Goal: Task Accomplishment & Management: Manage account settings

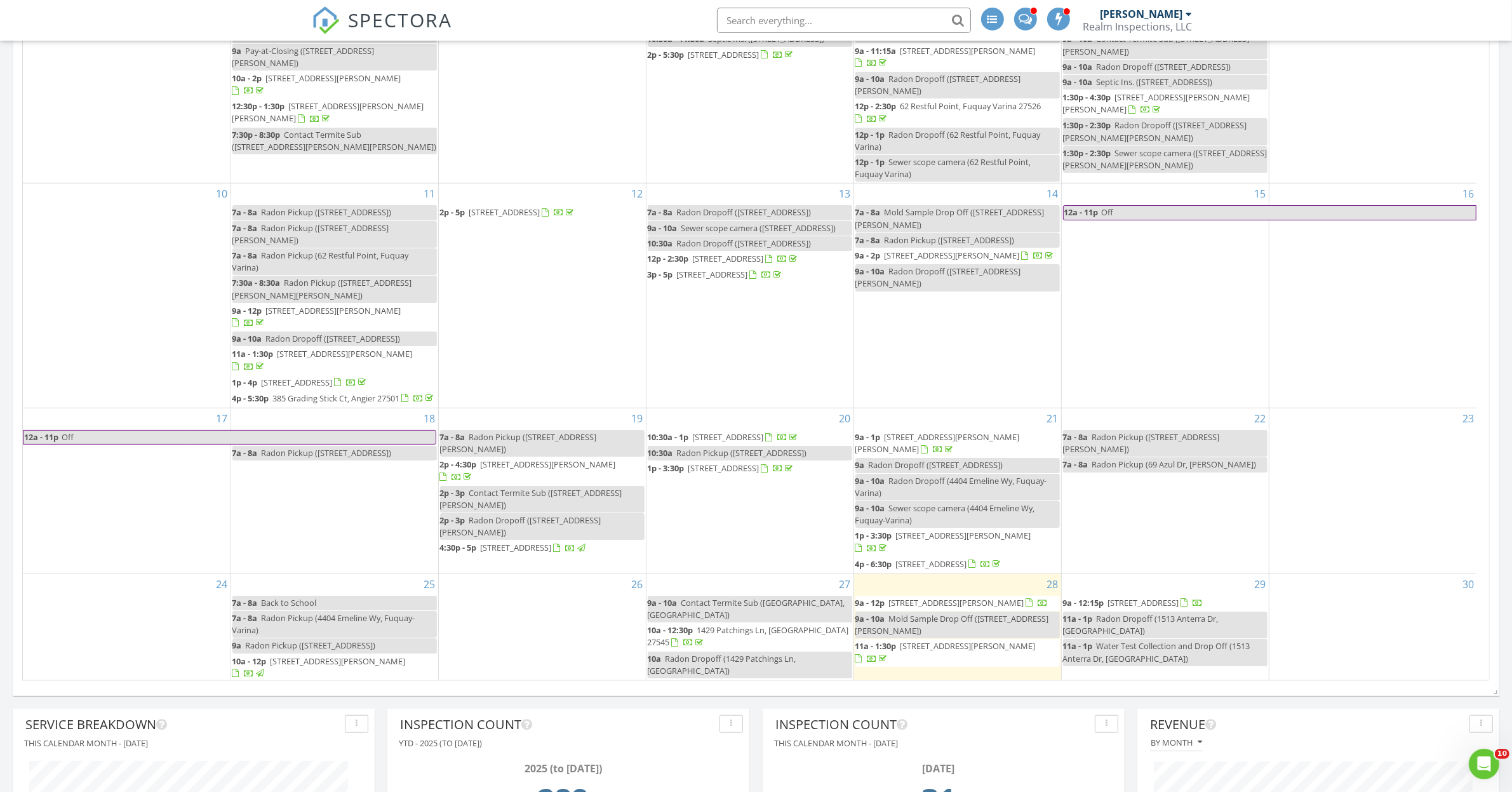
scroll to position [159, 0]
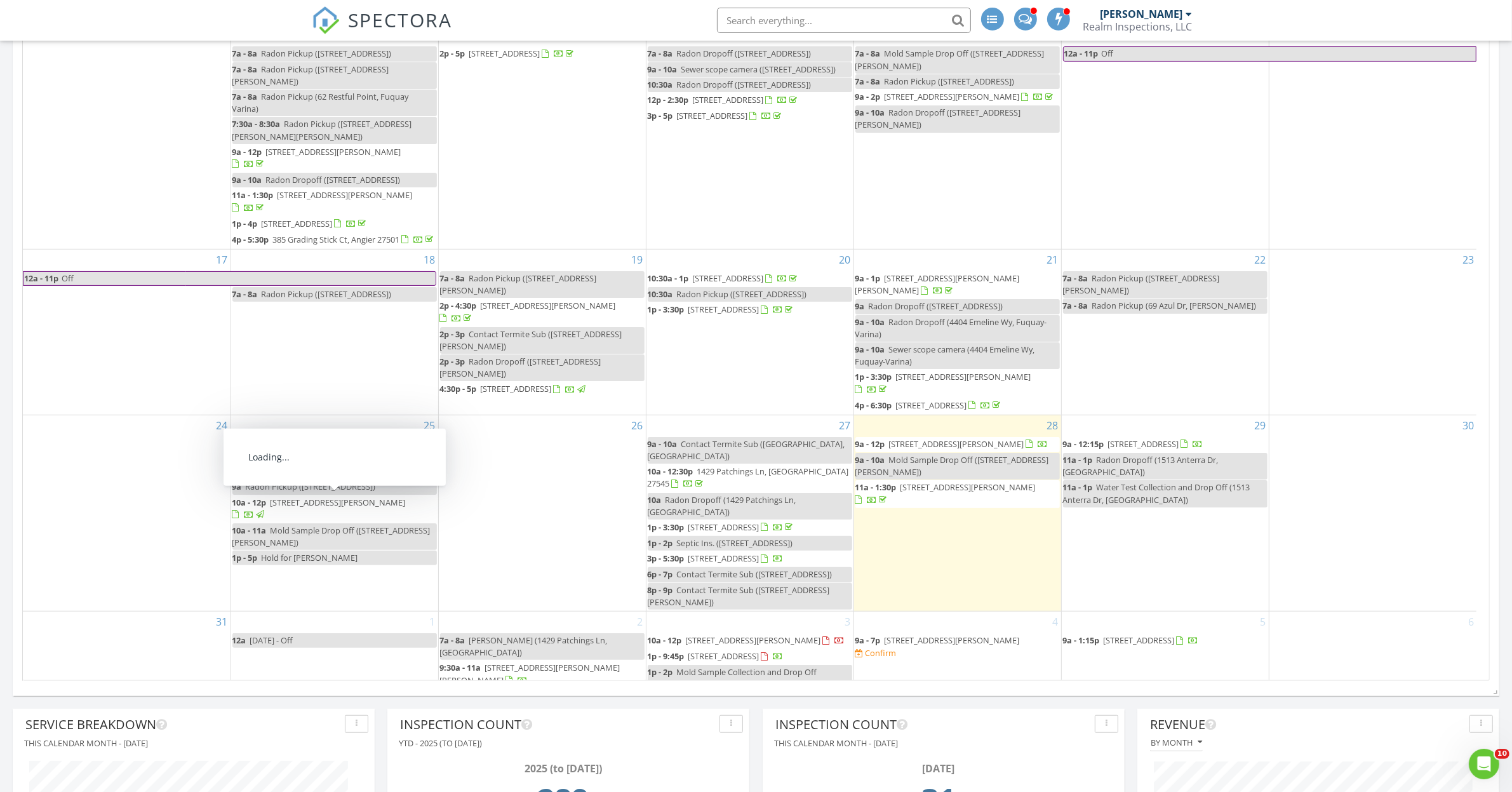
click at [297, 506] on span "5244 Old Woods Rd, Hillsborough 27278" at bounding box center [338, 502] width 135 height 11
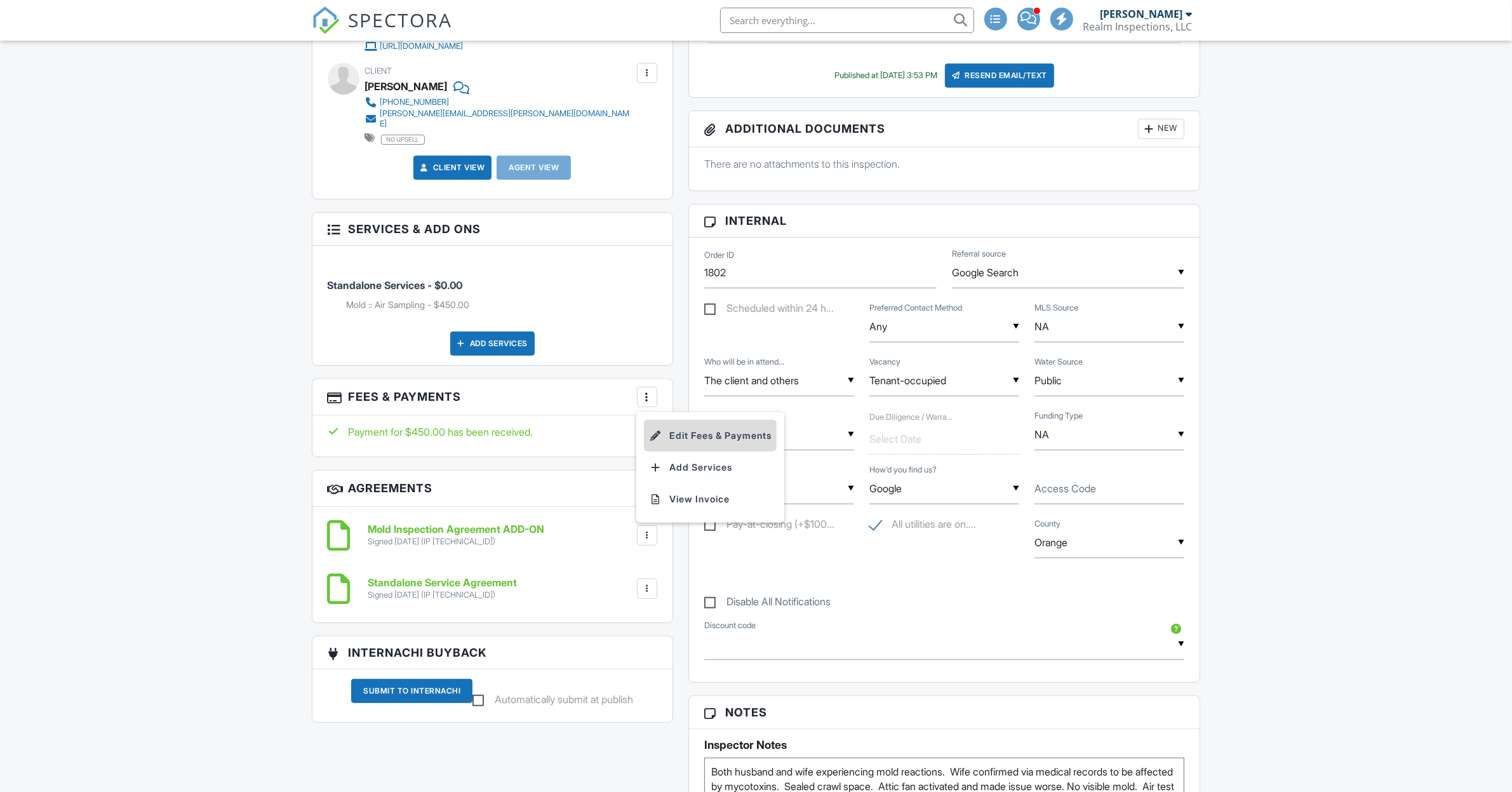
click at [712, 427] on li "Edit Fees & Payments" at bounding box center [711, 436] width 133 height 32
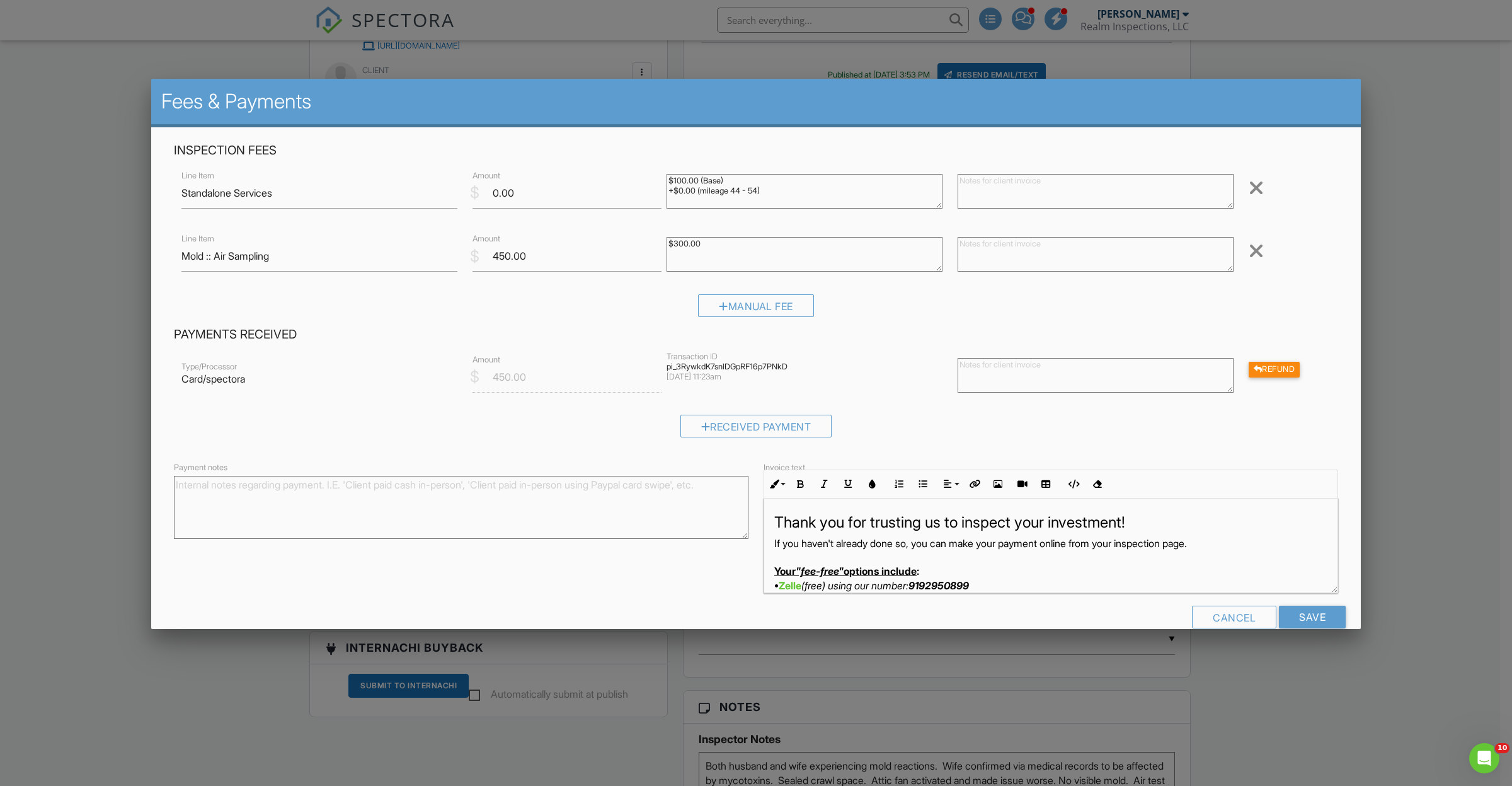
click at [1399, 471] on div at bounding box center [756, 428] width 1512 height 982
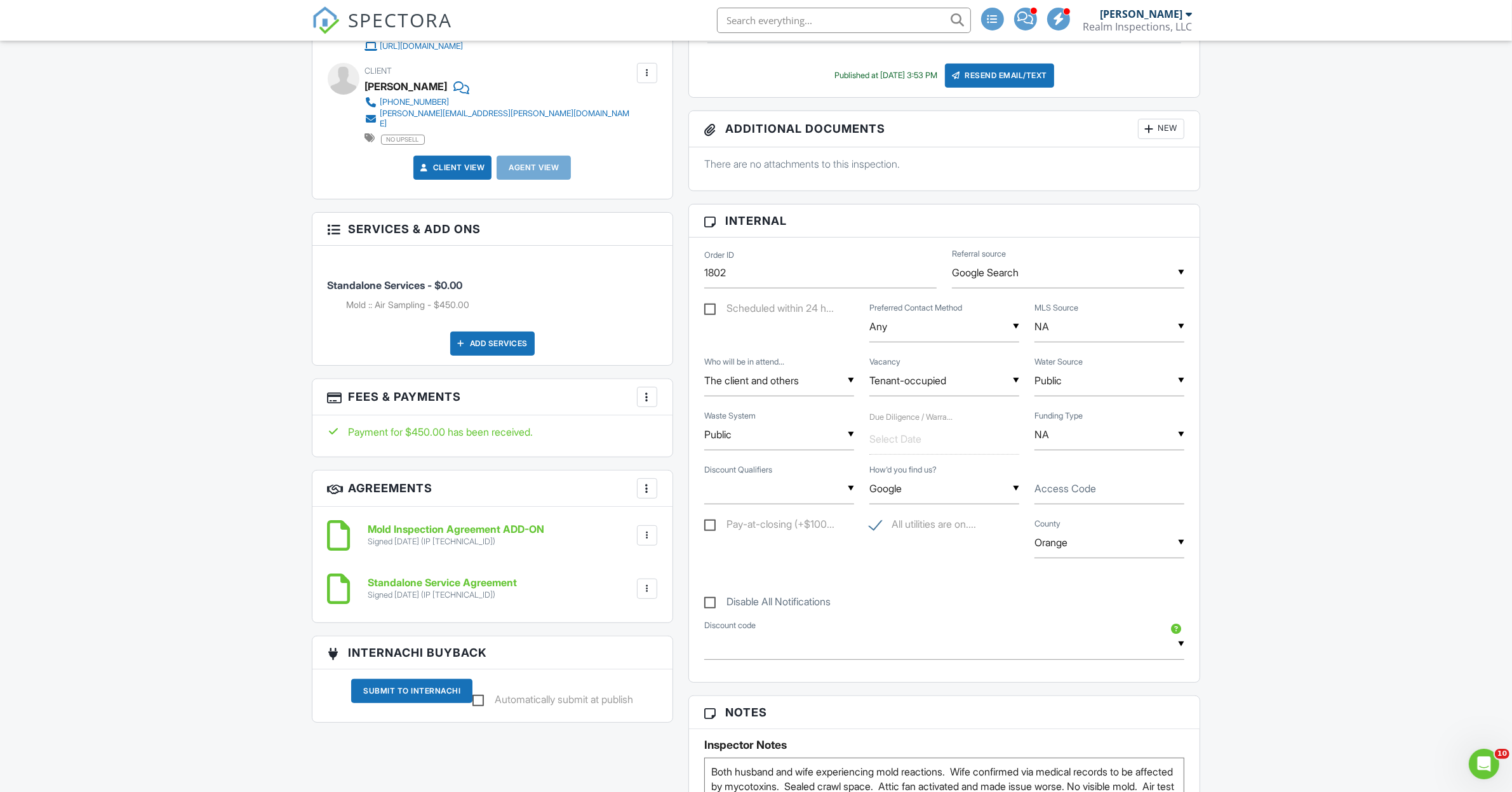
click at [647, 390] on div at bounding box center [647, 396] width 12 height 12
click at [713, 464] on li "Add Services" at bounding box center [711, 468] width 133 height 32
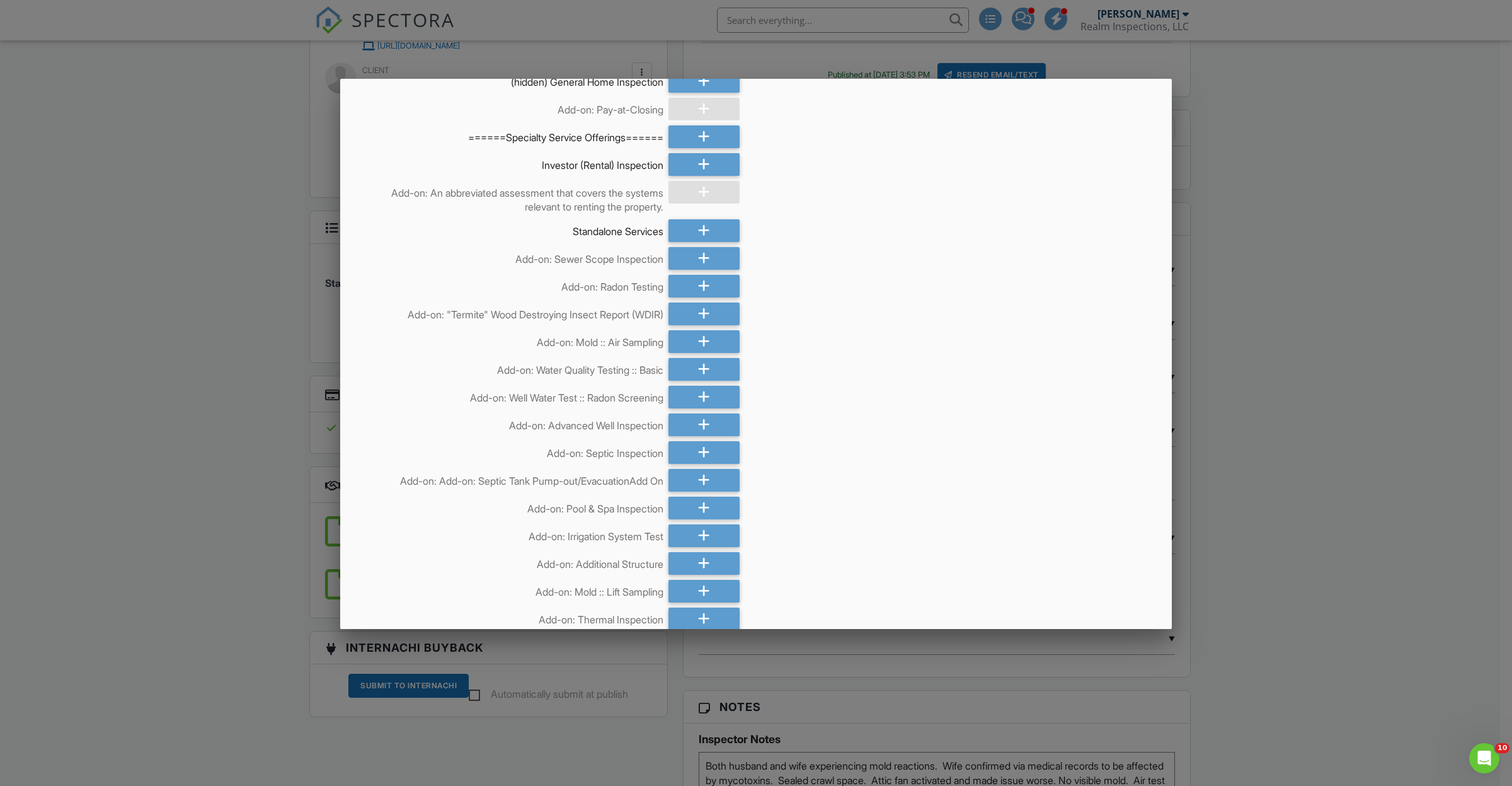
scroll to position [1970, 0]
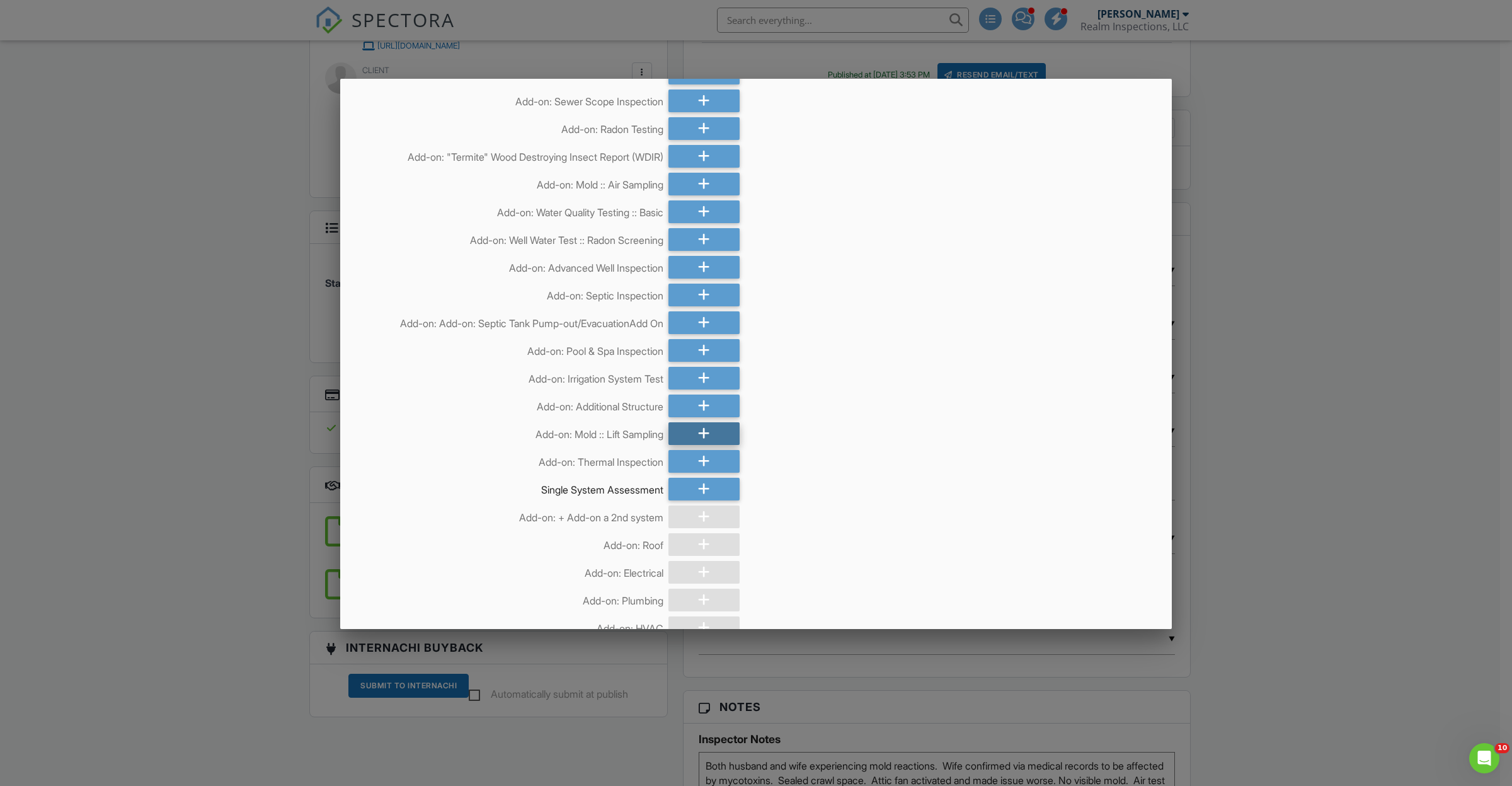
click at [698, 443] on icon at bounding box center [704, 433] width 12 height 23
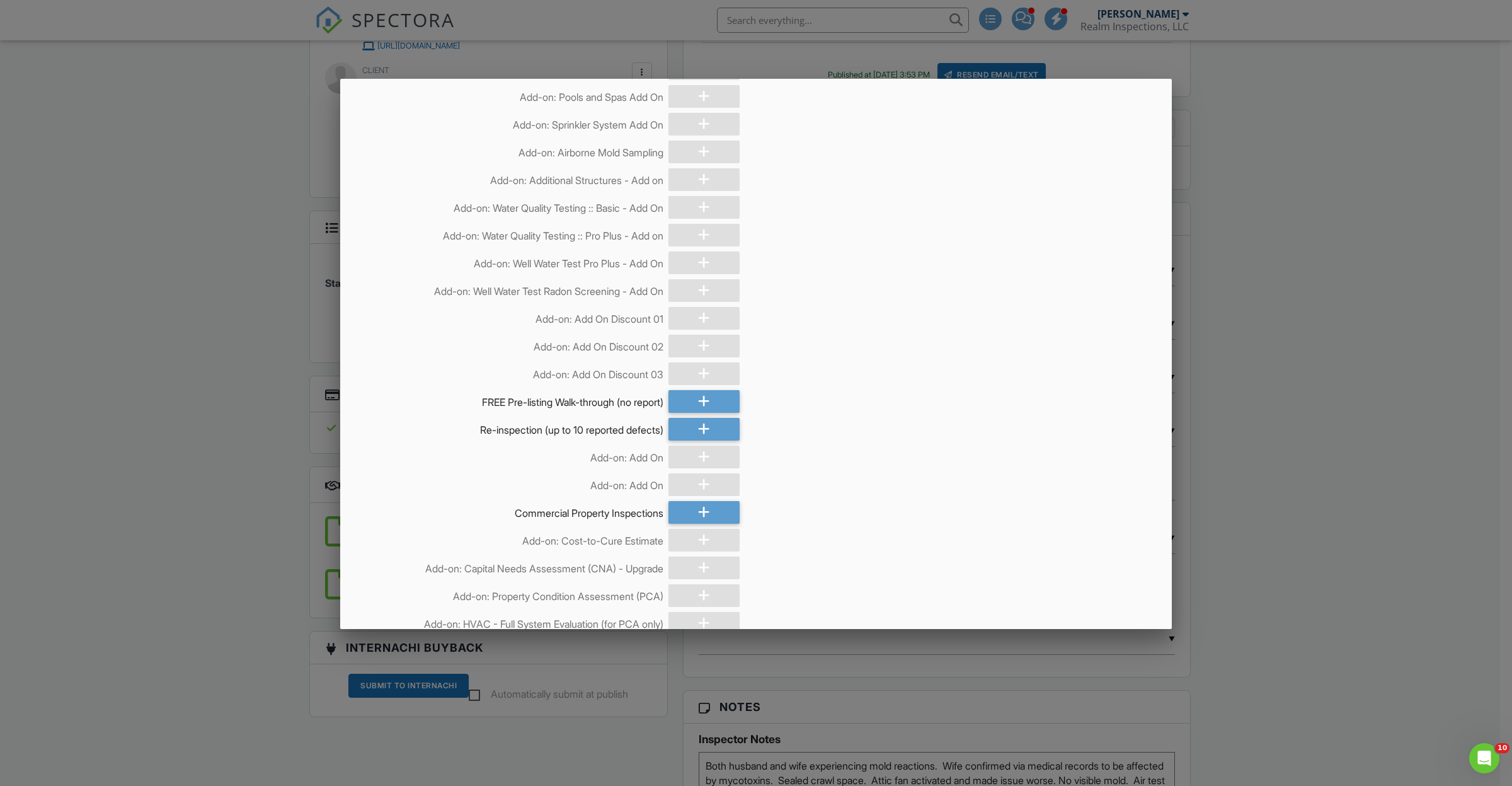
scroll to position [3340, 0]
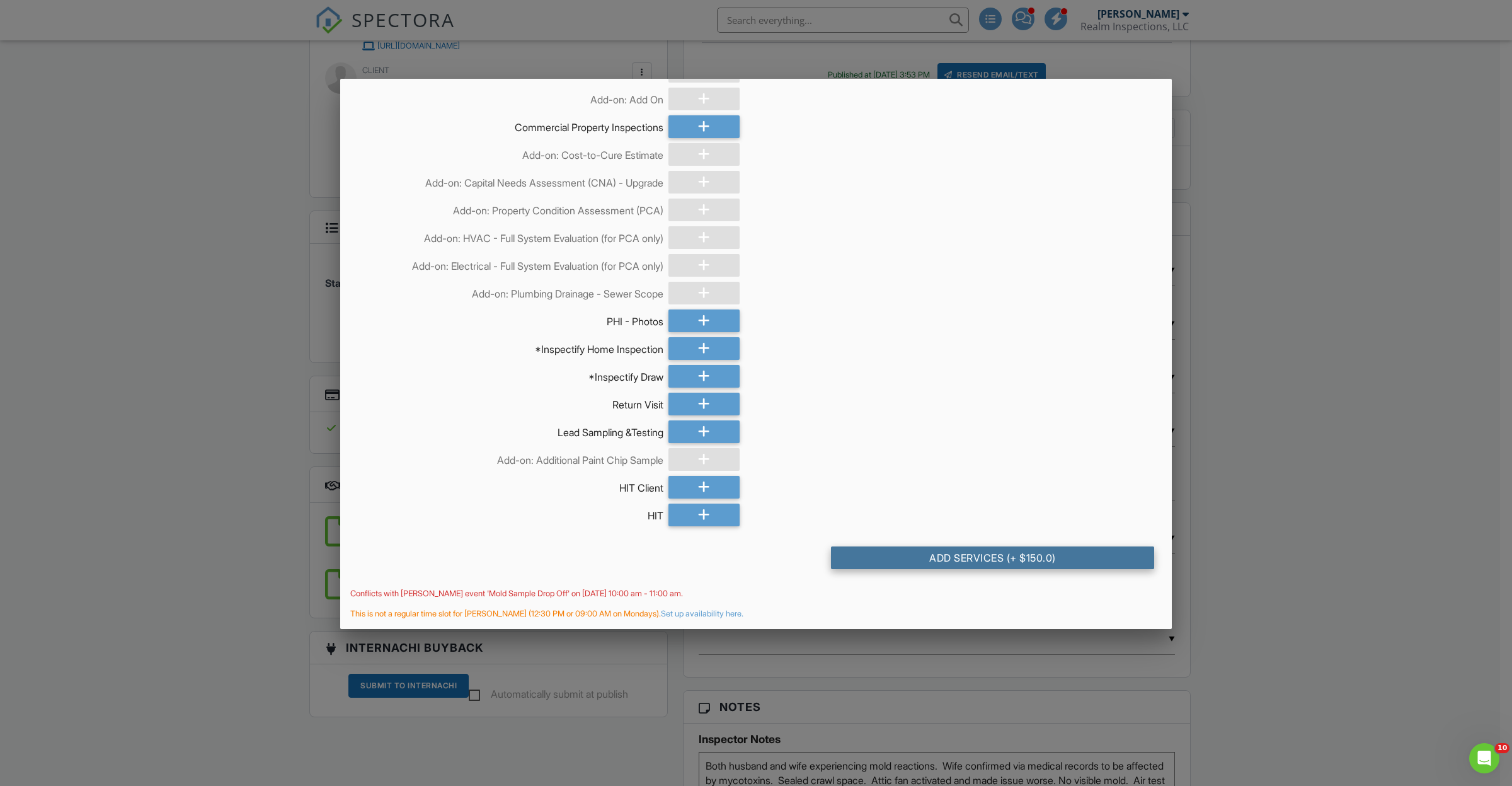
click at [973, 554] on div "Add Services (+ $150.0)" at bounding box center [992, 558] width 323 height 23
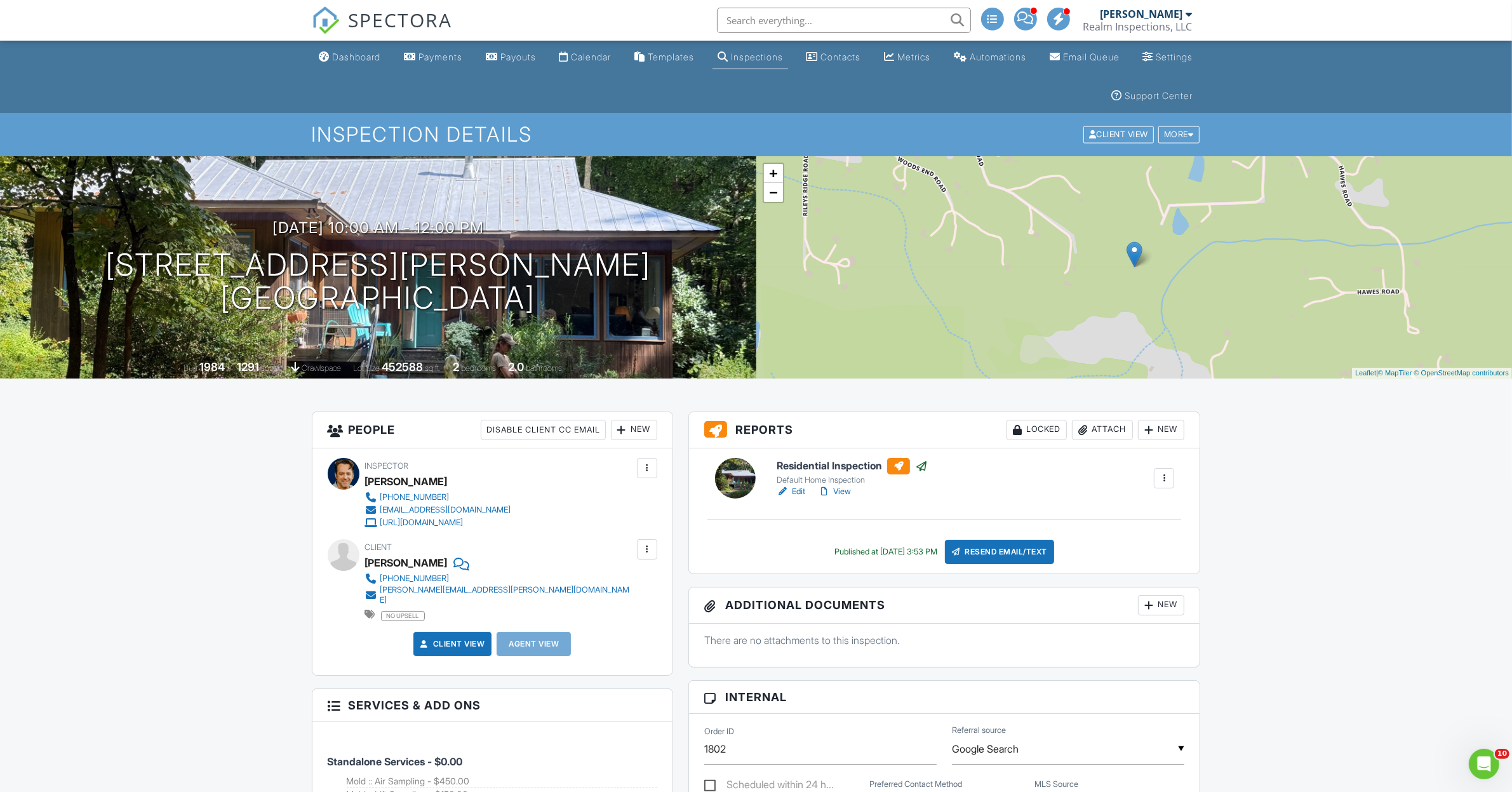
click at [1100, 433] on div "Attach" at bounding box center [1103, 429] width 61 height 20
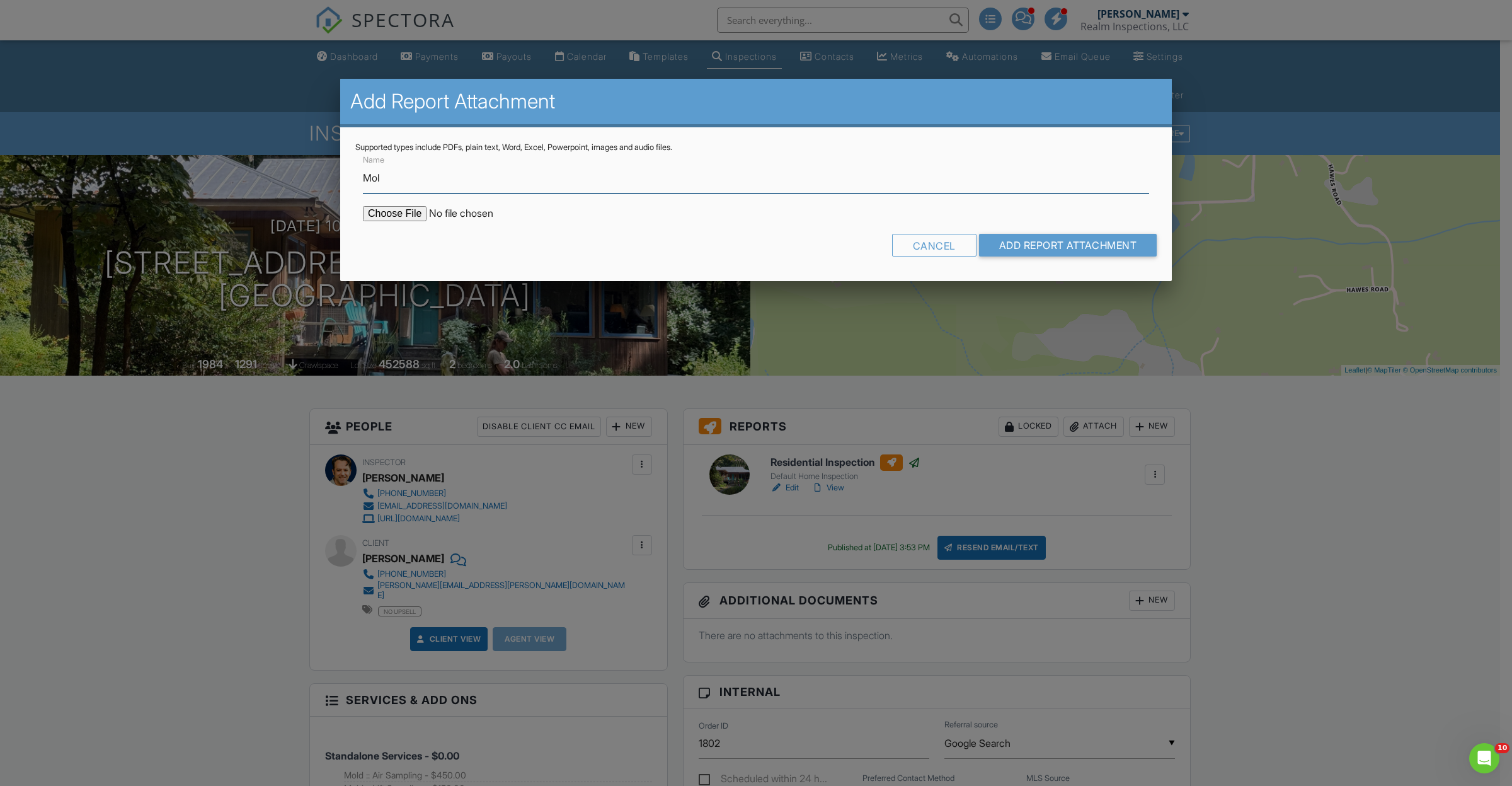
click at [401, 180] on input "Mol" at bounding box center [756, 178] width 787 height 31
type input "Mold Analysis Report"
click at [373, 213] on input "file" at bounding box center [470, 213] width 214 height 15
type input "C:\fakepath\292505389_002_merge.pdf"
click at [1072, 249] on input "Add Report Attachment" at bounding box center [1068, 245] width 179 height 23
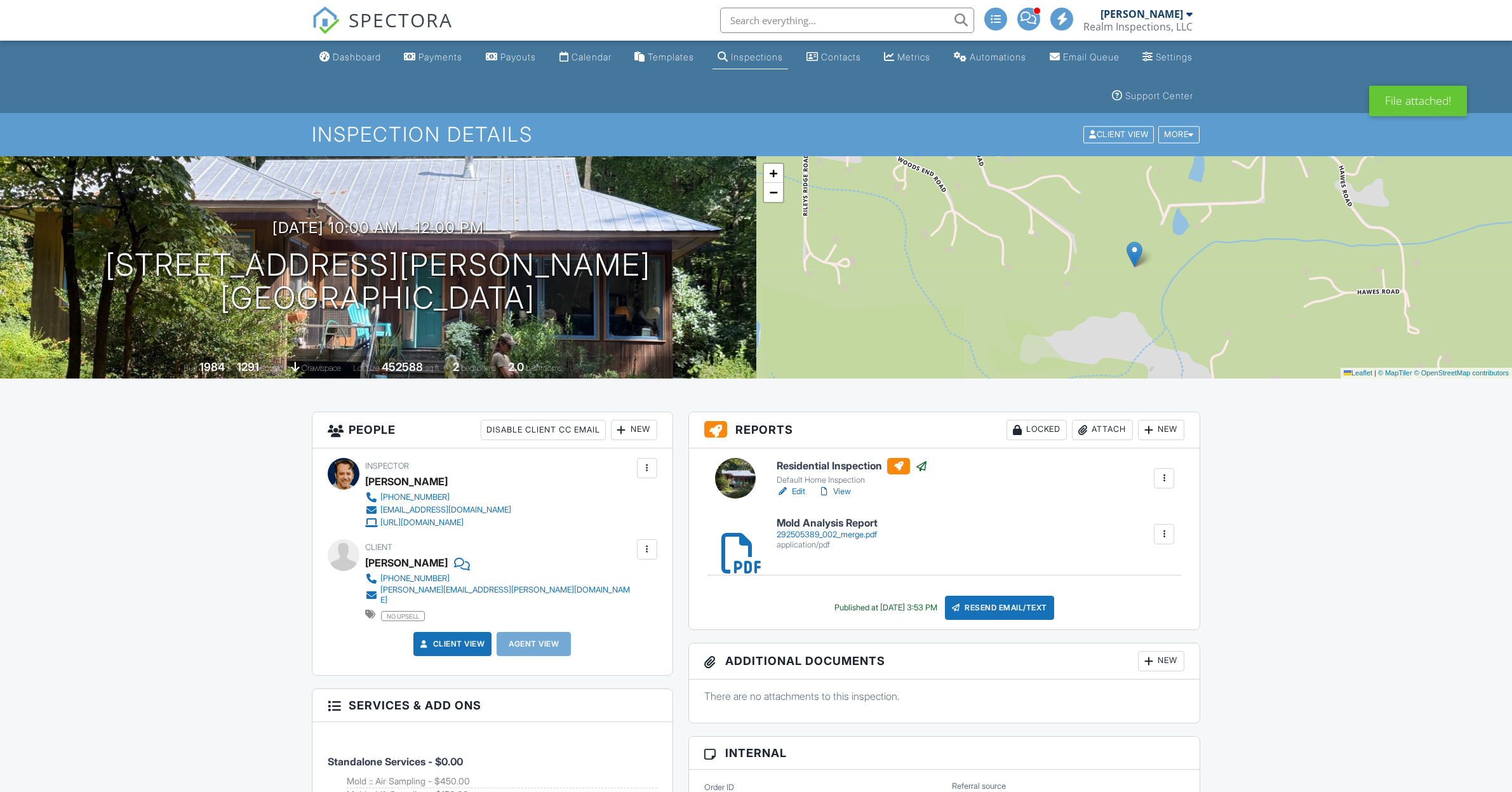
drag, startPoint x: 0, startPoint y: 0, endPoint x: 813, endPoint y: 535, distance: 973.2
click at [813, 535] on div "292505389_002_merge.pdf" at bounding box center [827, 534] width 101 height 10
click at [348, 56] on div "Dashboard" at bounding box center [356, 56] width 48 height 10
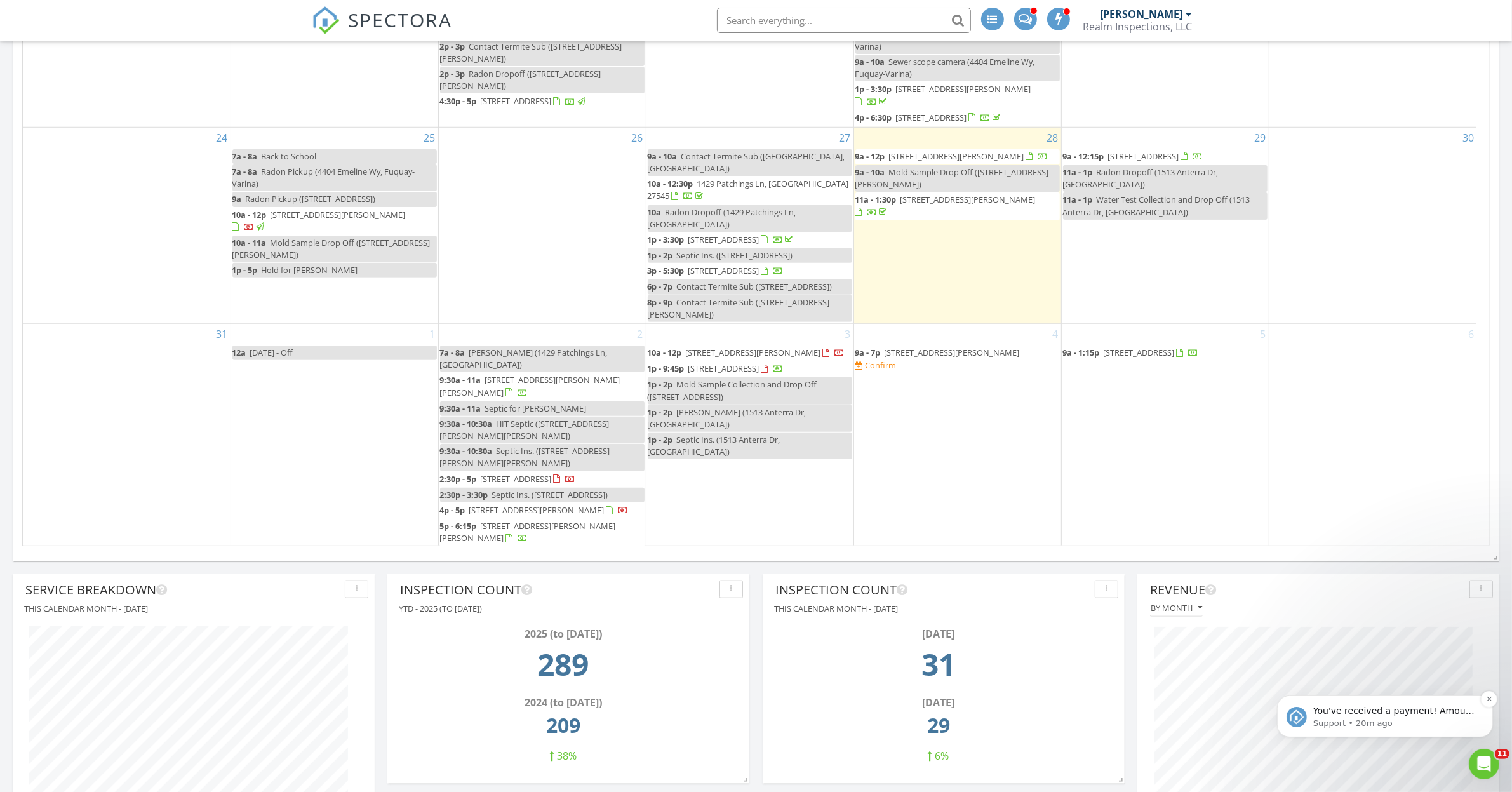
click at [1395, 709] on p "You've received a payment! Amount $150.00 Fee $0.00 Net $150.00 Transaction # p…" at bounding box center [1395, 711] width 164 height 12
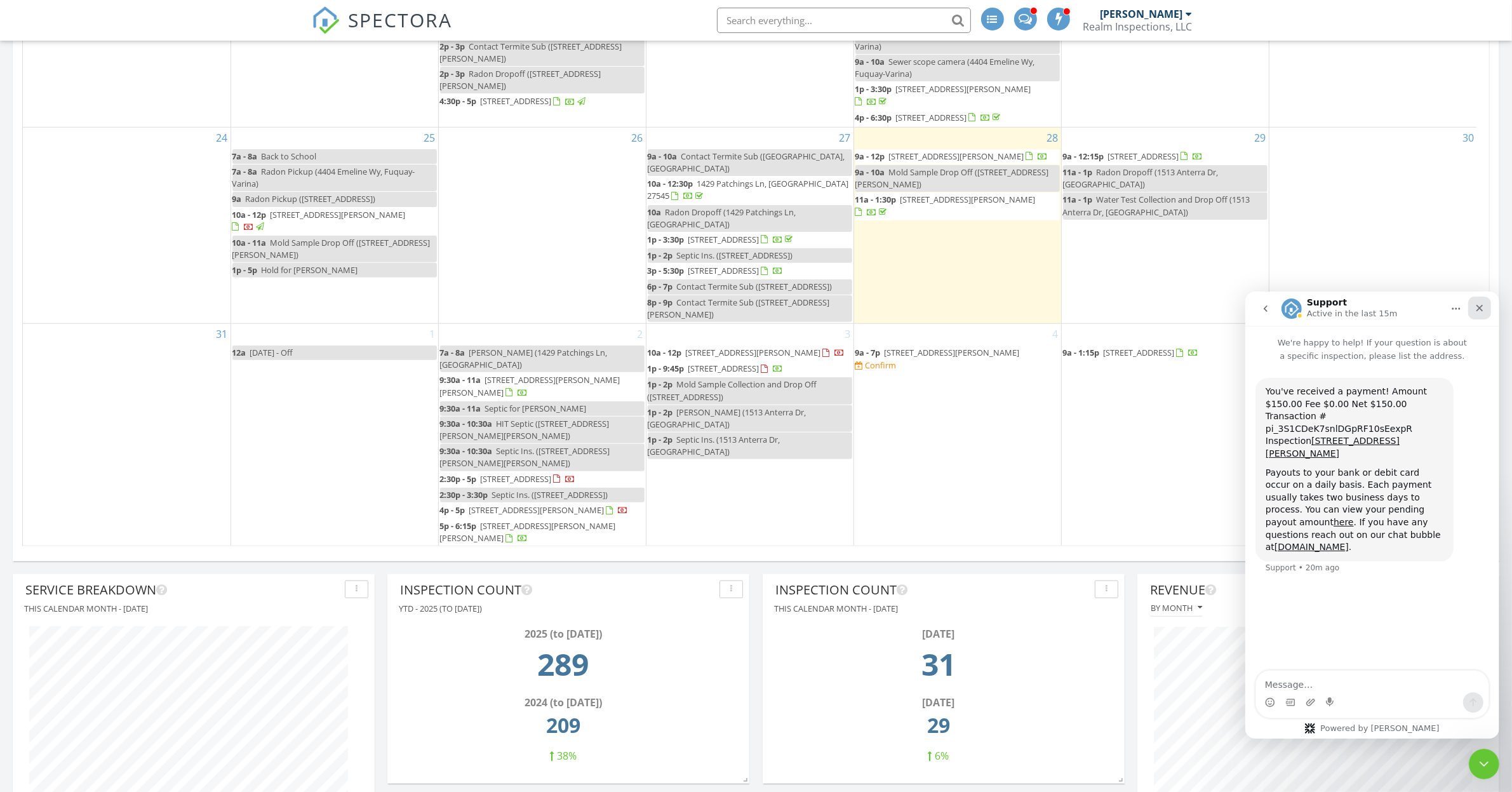
click at [1481, 306] on icon "Close" at bounding box center [1479, 307] width 7 height 7
